Goal: Task Accomplishment & Management: Manage account settings

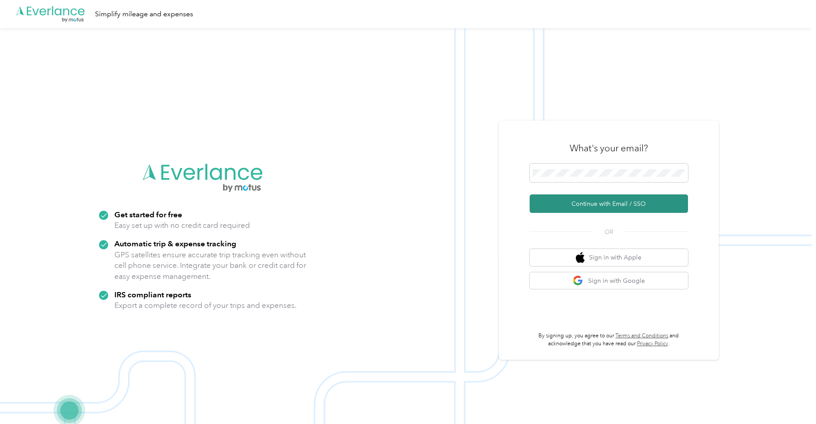
click at [585, 206] on button "Continue with Email / SSO" at bounding box center [609, 203] width 158 height 18
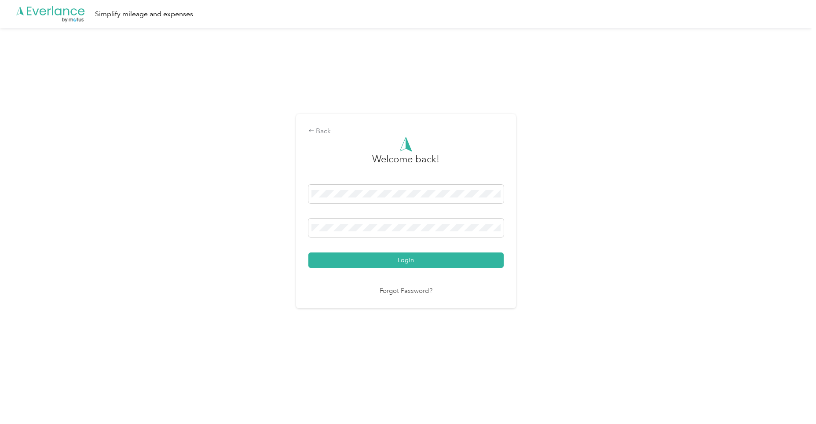
click at [381, 262] on button "Login" at bounding box center [405, 260] width 195 height 15
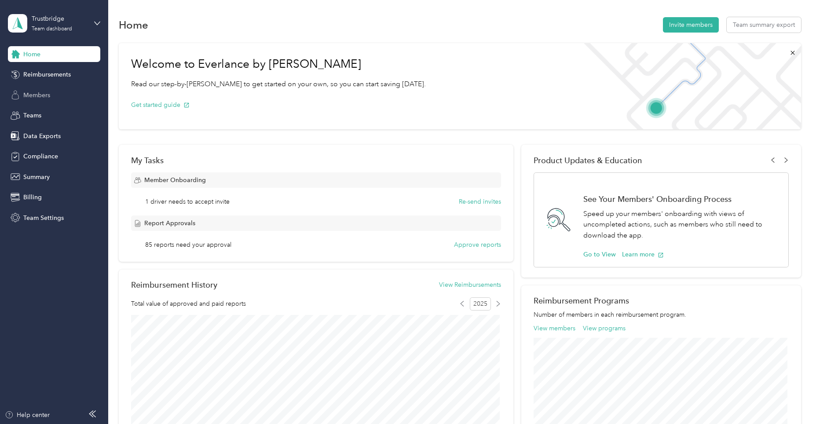
click at [45, 95] on span "Members" at bounding box center [36, 95] width 27 height 9
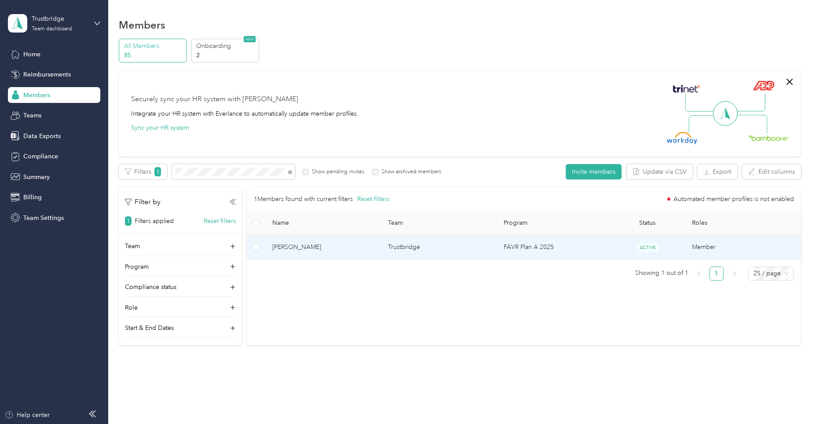
click at [406, 246] on td "Trustbridge" at bounding box center [439, 247] width 116 height 24
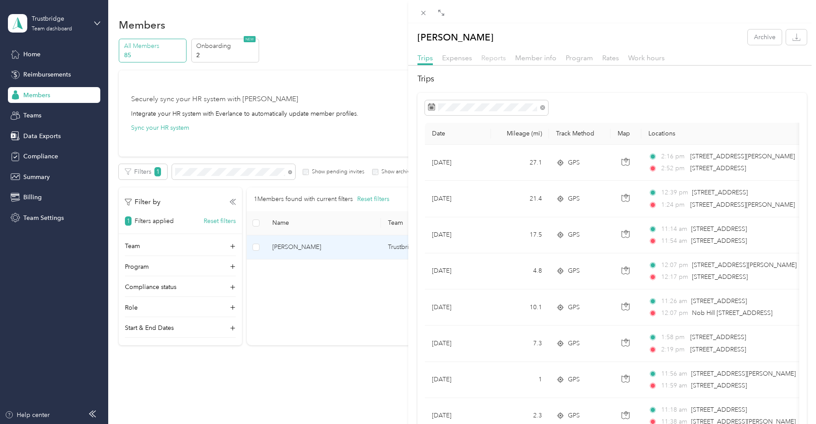
click at [494, 59] on span "Reports" at bounding box center [493, 58] width 25 height 8
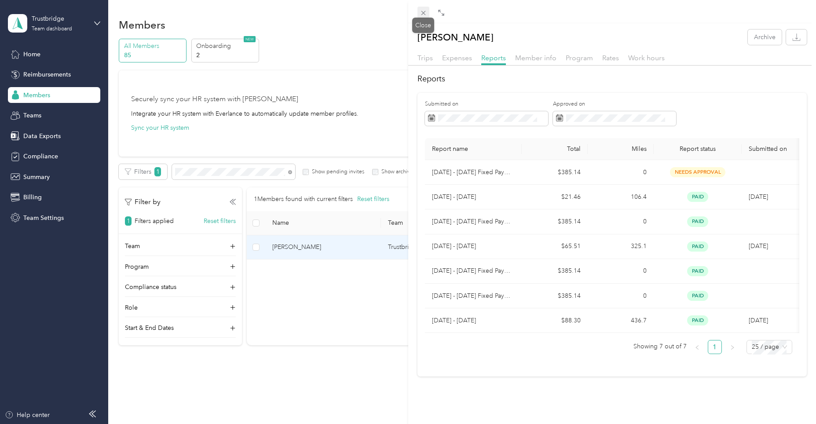
click at [422, 15] on icon at bounding box center [423, 12] width 7 height 7
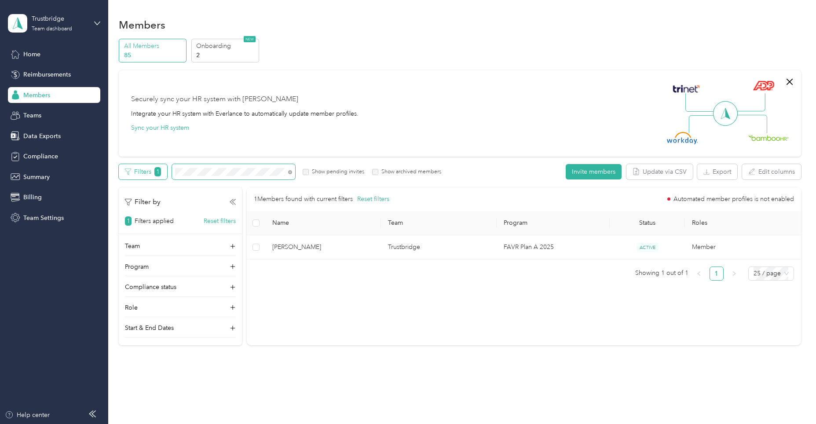
click at [127, 173] on div "Filters 1 Show pending invites Show archived members" at bounding box center [280, 171] width 323 height 15
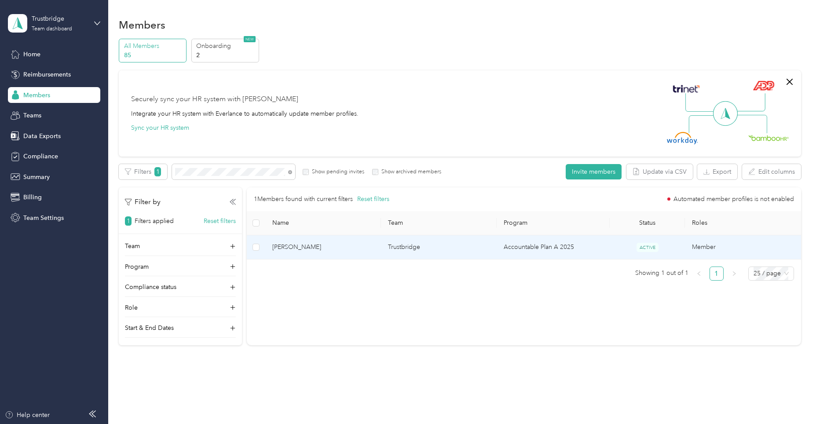
click at [415, 246] on td "Trustbridge" at bounding box center [439, 247] width 116 height 24
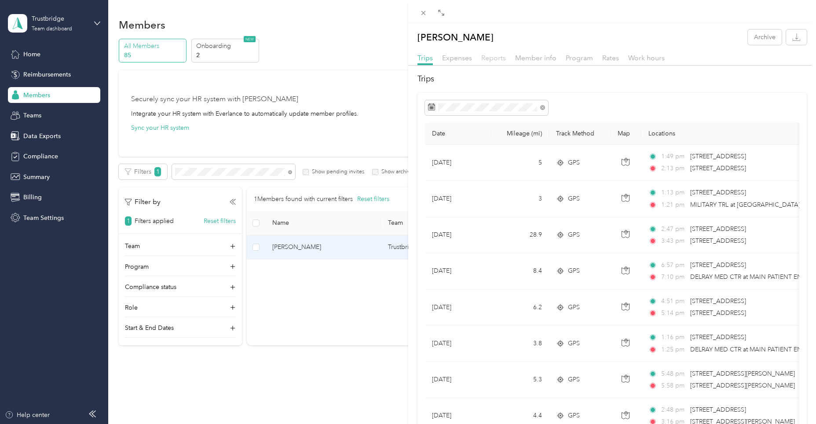
click at [497, 59] on span "Reports" at bounding box center [493, 58] width 25 height 8
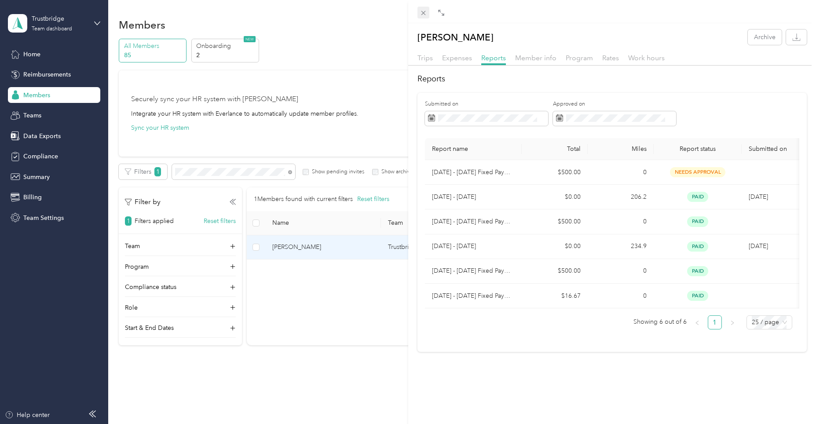
click at [423, 11] on icon at bounding box center [423, 12] width 7 height 7
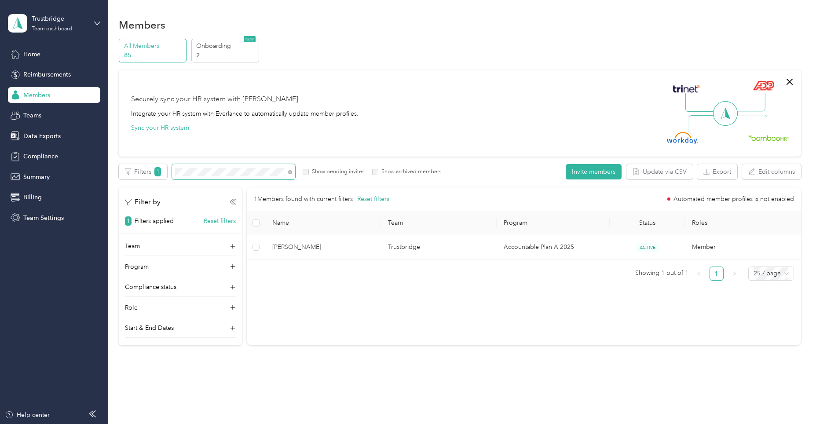
click at [169, 168] on div "Filters 1 Show pending invites Show archived members" at bounding box center [280, 171] width 323 height 15
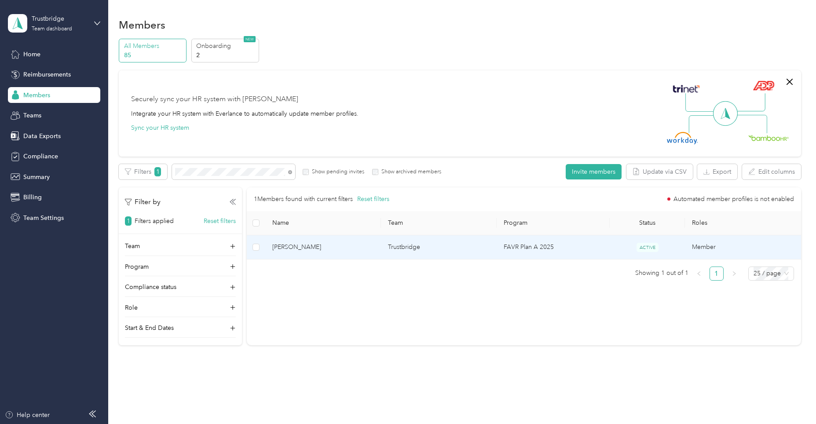
click at [325, 248] on span "[PERSON_NAME]" at bounding box center [323, 247] width 102 height 10
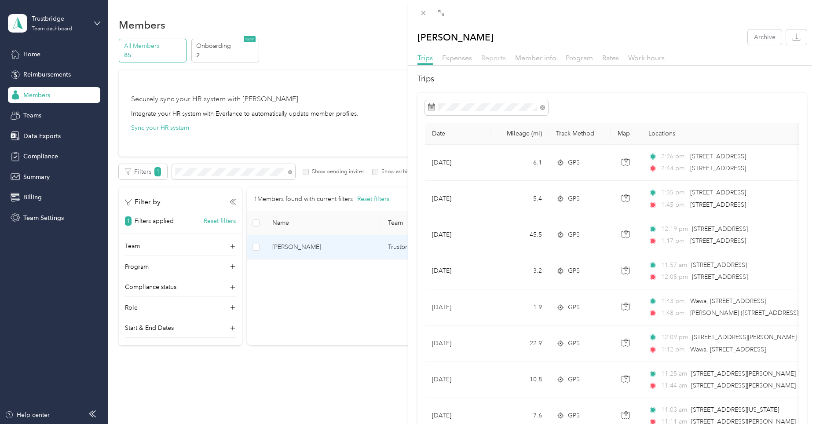
click at [493, 56] on span "Reports" at bounding box center [493, 58] width 25 height 8
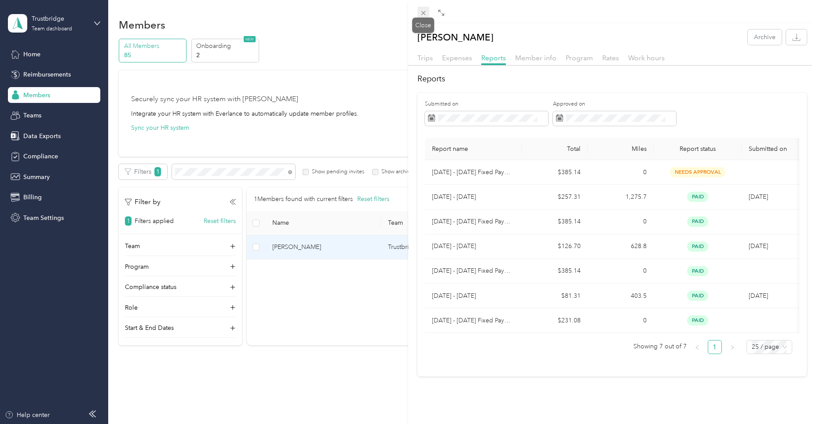
click at [422, 12] on icon at bounding box center [423, 12] width 7 height 7
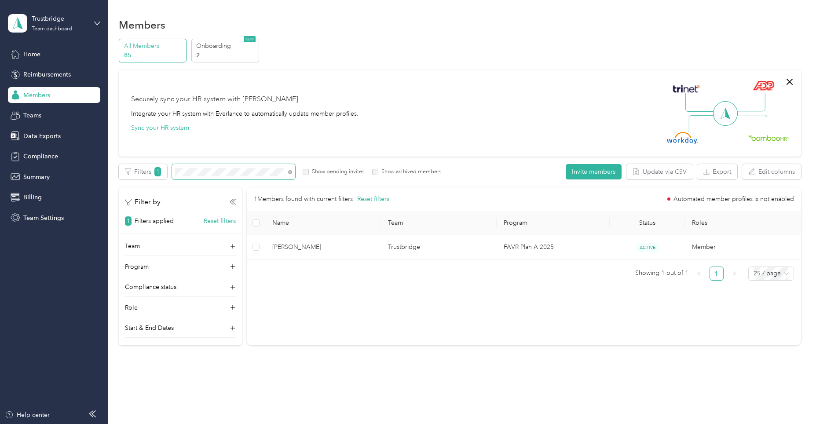
drag, startPoint x: 206, startPoint y: 167, endPoint x: 198, endPoint y: 167, distance: 8.4
click at [198, 167] on span at bounding box center [233, 171] width 123 height 15
click at [154, 170] on div "Filters 1 Show pending invites Show archived members" at bounding box center [280, 171] width 323 height 15
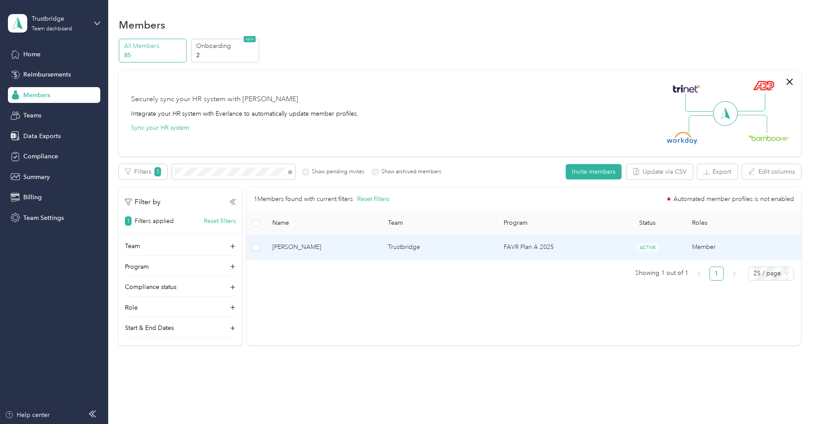
click at [410, 249] on td "Trustbridge" at bounding box center [439, 247] width 116 height 24
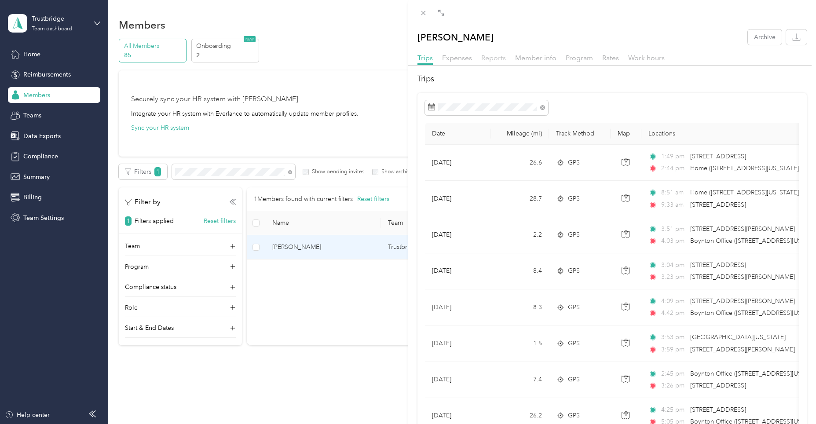
click at [489, 59] on span "Reports" at bounding box center [493, 58] width 25 height 8
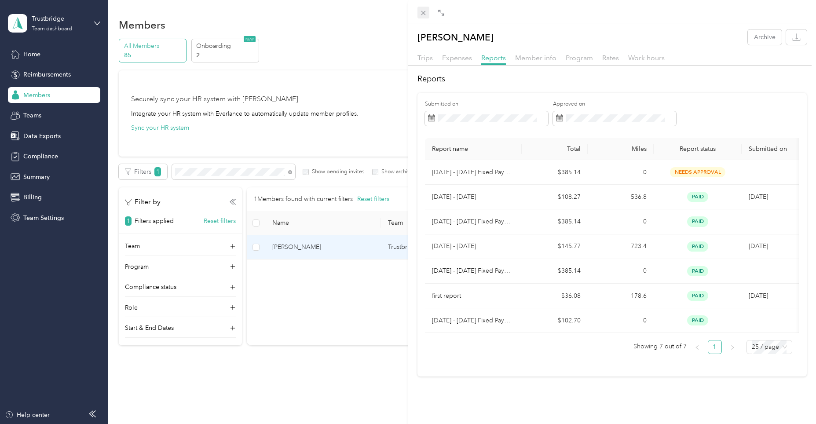
click at [423, 15] on icon at bounding box center [423, 12] width 7 height 7
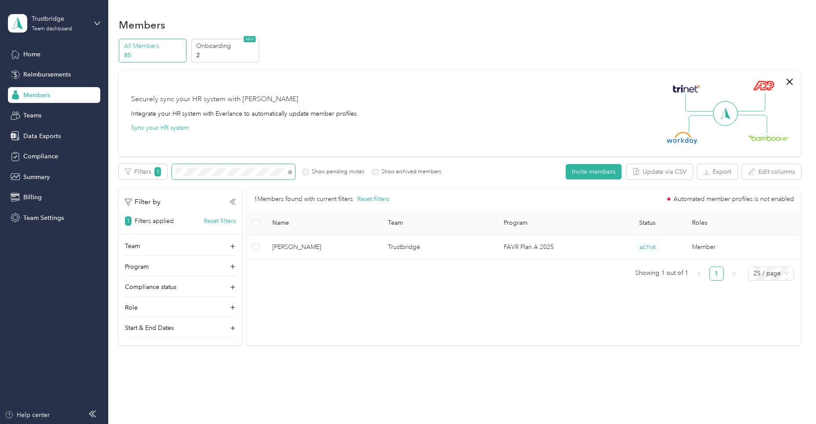
click at [172, 169] on span at bounding box center [233, 171] width 123 height 15
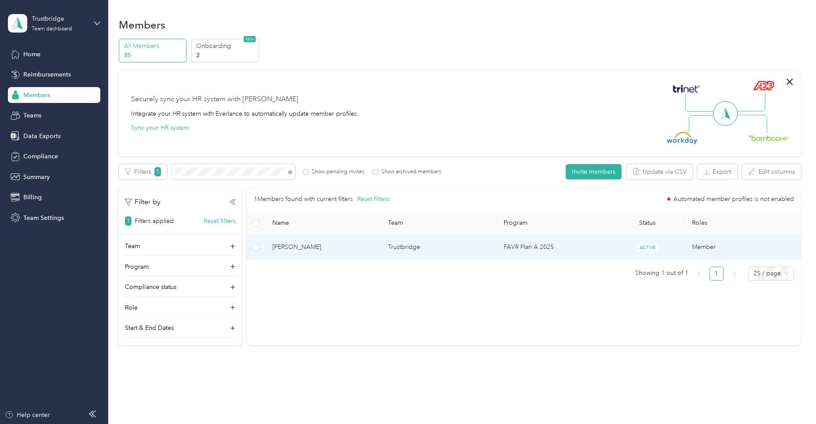
click at [409, 246] on td "Trustbridge" at bounding box center [439, 247] width 116 height 24
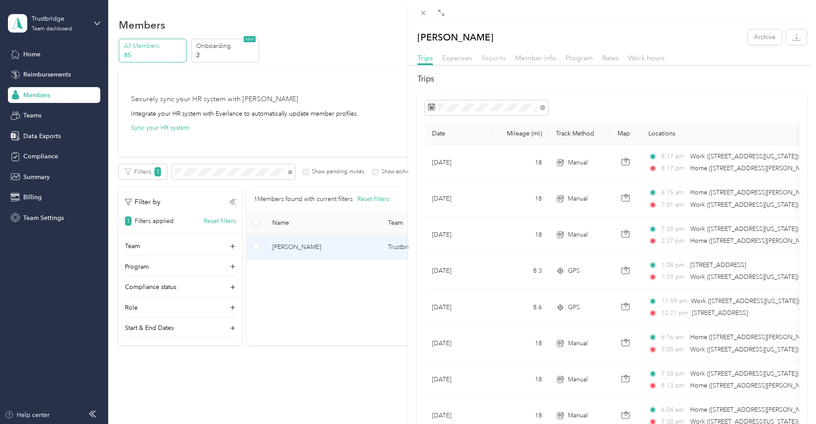
click at [494, 59] on span "Reports" at bounding box center [493, 58] width 25 height 8
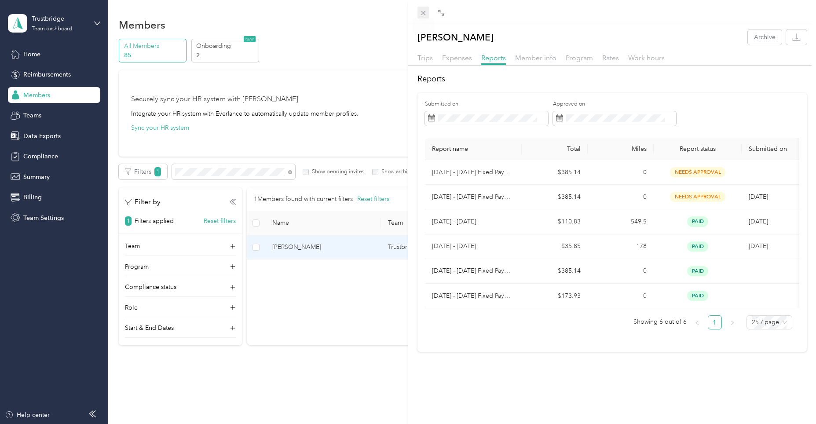
click at [424, 12] on icon at bounding box center [423, 12] width 7 height 7
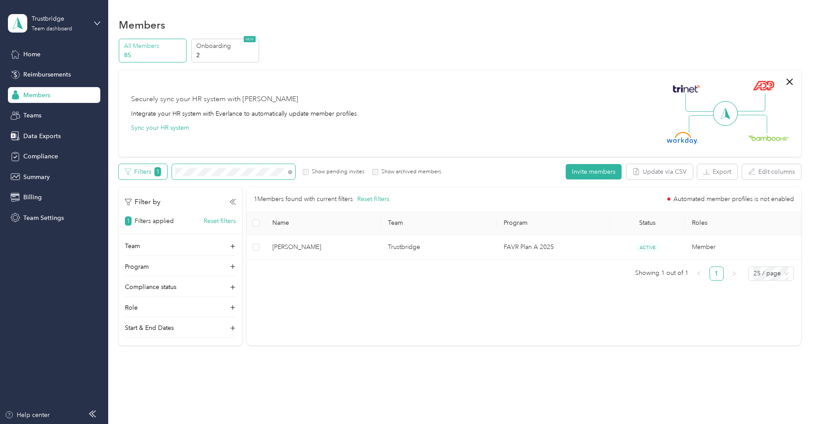
click at [137, 173] on div "Filters 1 Show pending invites Show archived members" at bounding box center [280, 171] width 323 height 15
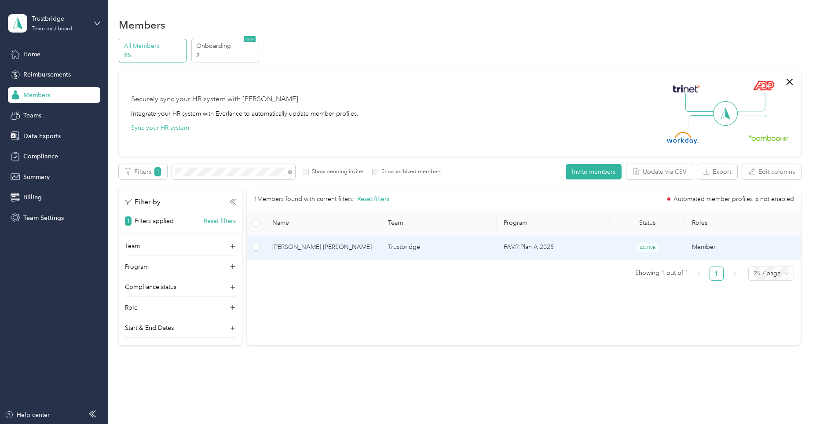
click at [302, 245] on span "[PERSON_NAME] [PERSON_NAME]" at bounding box center [323, 247] width 102 height 10
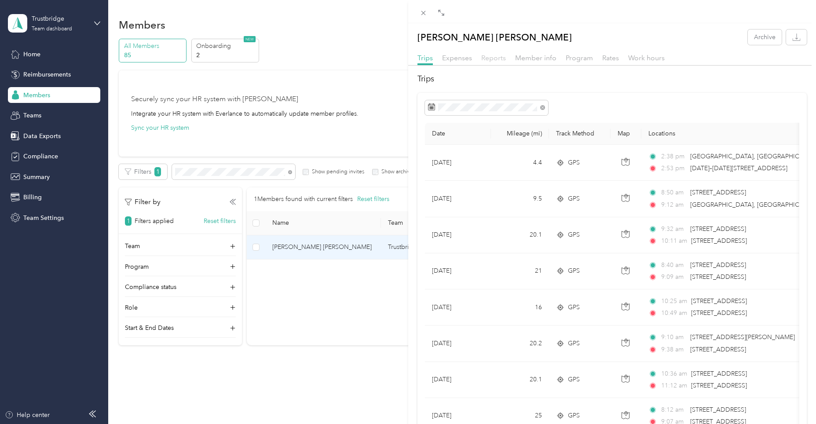
click at [496, 60] on span "Reports" at bounding box center [493, 58] width 25 height 8
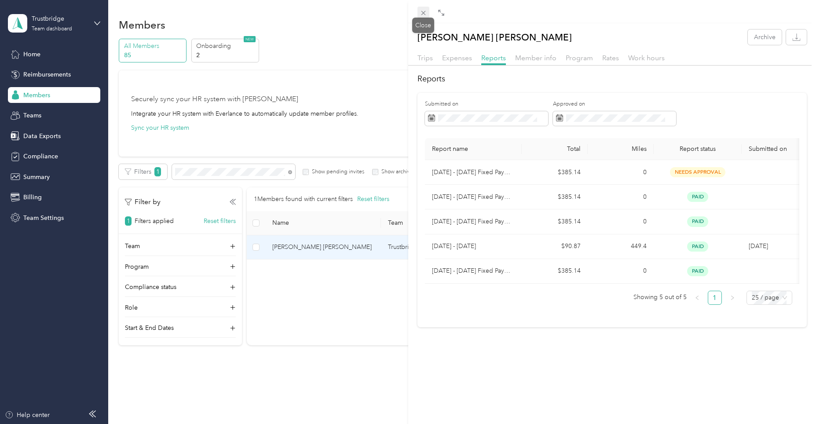
click at [427, 10] on icon at bounding box center [423, 12] width 7 height 7
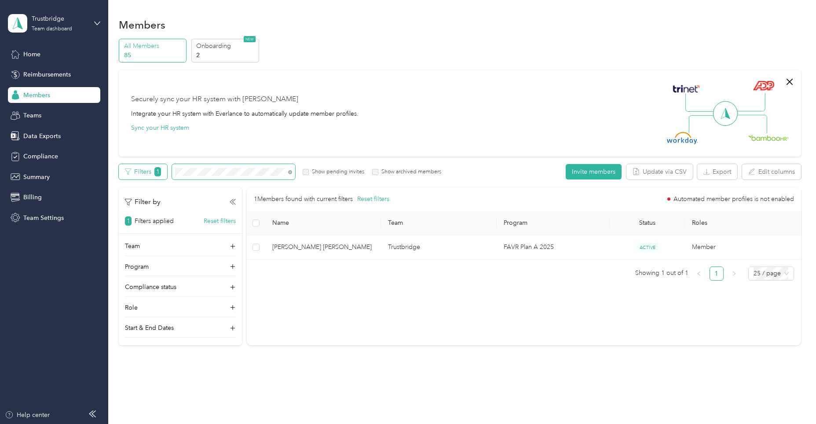
click at [155, 170] on div "Filters 1 Show pending invites Show archived members" at bounding box center [280, 171] width 323 height 15
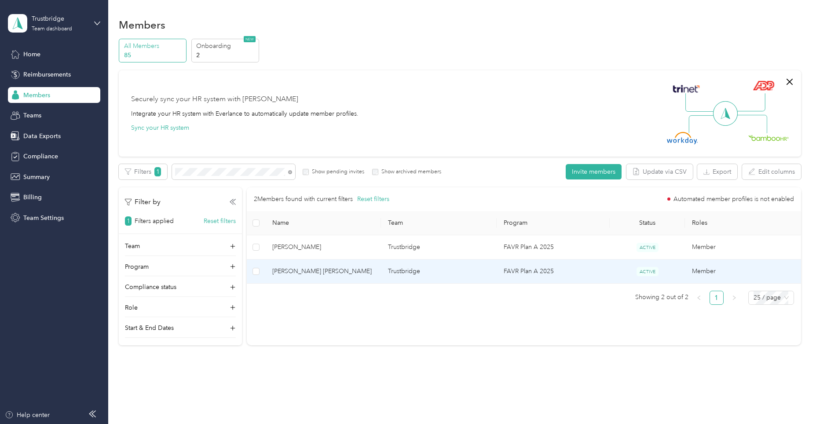
click at [409, 268] on td "Trustbridge" at bounding box center [439, 272] width 116 height 24
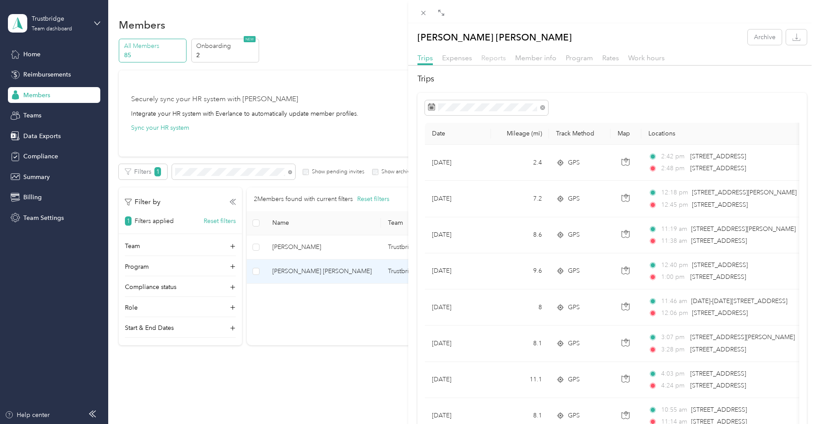
click at [497, 57] on span "Reports" at bounding box center [493, 58] width 25 height 8
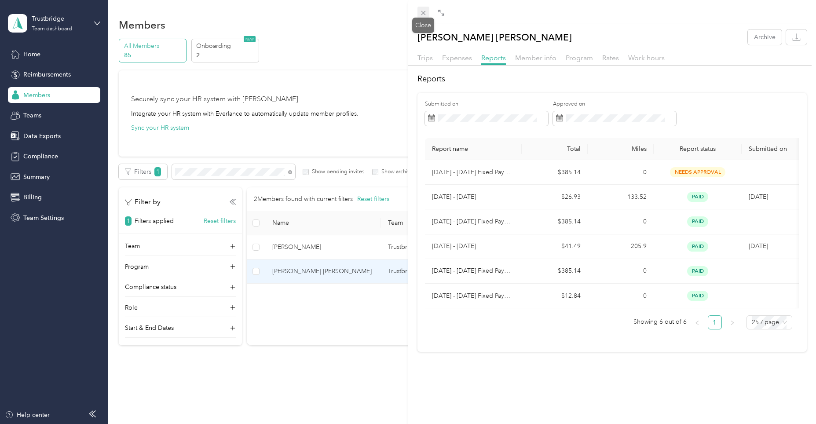
click at [424, 14] on icon at bounding box center [423, 12] width 7 height 7
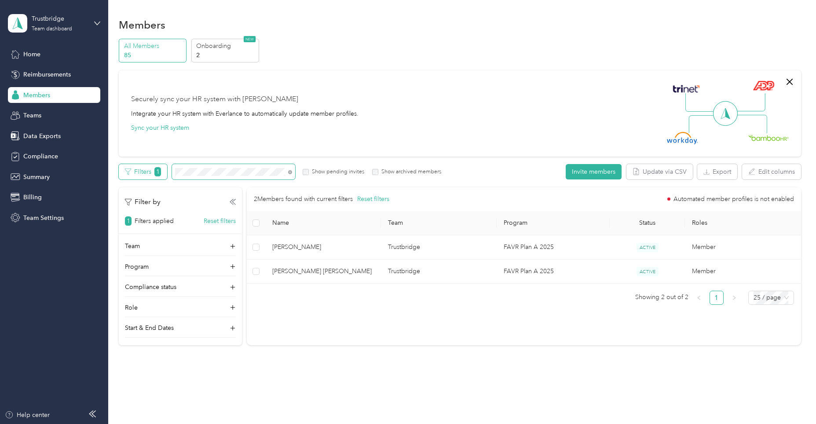
click at [147, 167] on div "Filters 1 Show pending invites Show archived members" at bounding box center [280, 171] width 323 height 15
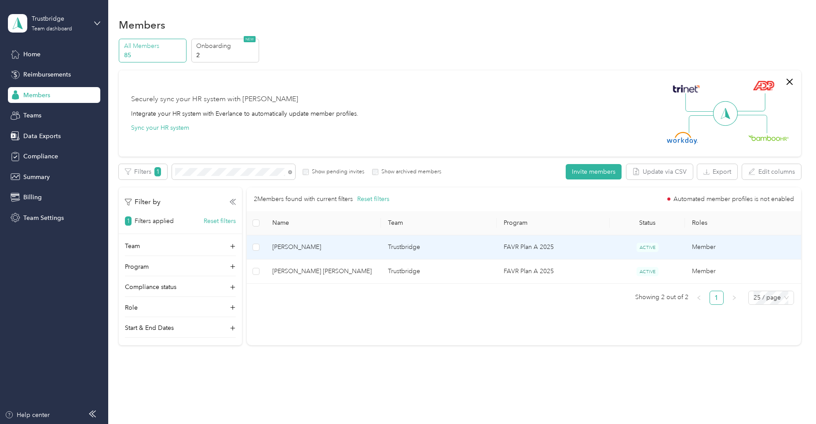
click at [408, 246] on td "Trustbridge" at bounding box center [439, 247] width 116 height 24
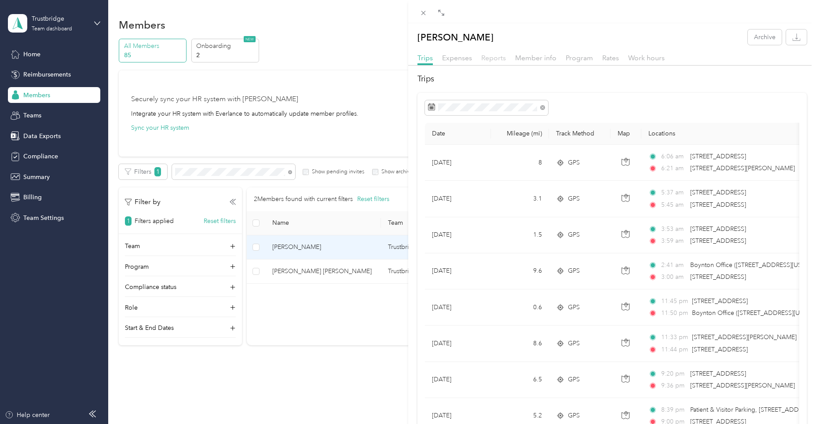
click at [495, 57] on span "Reports" at bounding box center [493, 58] width 25 height 8
